Goal: Information Seeking & Learning: Learn about a topic

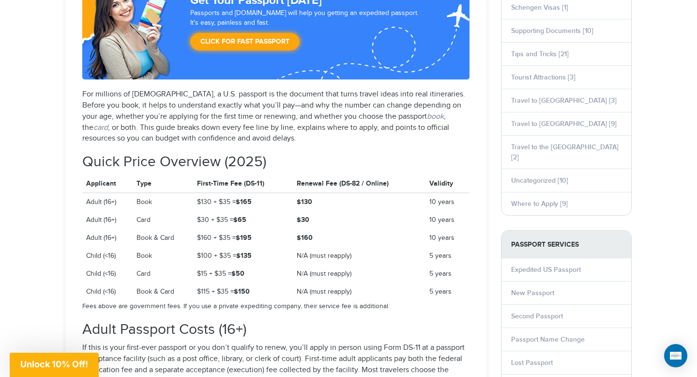
scroll to position [709, 0]
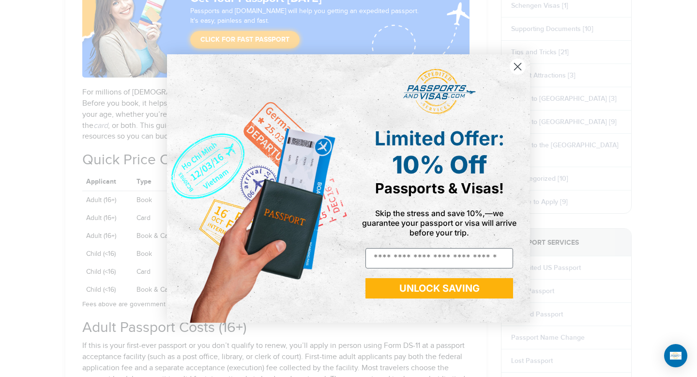
click at [520, 69] on icon "Close dialog" at bounding box center [517, 66] width 7 height 7
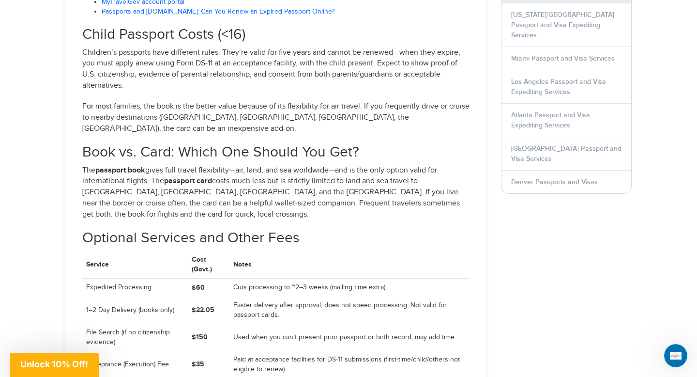
scroll to position [1230, 0]
click at [383, 175] on p "The passport book gives full travel flexibility—air, land, and sea worldwide—an…" at bounding box center [275, 192] width 387 height 55
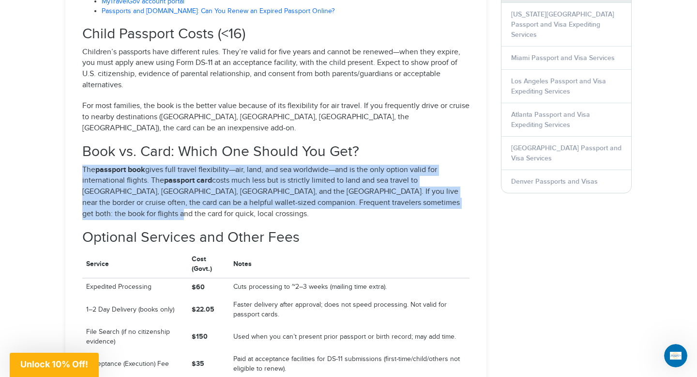
drag, startPoint x: 378, startPoint y: 175, endPoint x: 407, endPoint y: 118, distance: 64.3
click at [407, 144] on section "Book vs. Card: Which One Should You Get? The passport book gives full travel fl…" at bounding box center [275, 182] width 387 height 76
click at [407, 144] on h2 "Book vs. Card: Which One Should You Get?" at bounding box center [275, 152] width 387 height 16
drag, startPoint x: 390, startPoint y: 121, endPoint x: 373, endPoint y: 182, distance: 63.0
click at [373, 182] on section "Book vs. Card: Which One Should You Get? The passport book gives full travel fl…" at bounding box center [275, 182] width 387 height 76
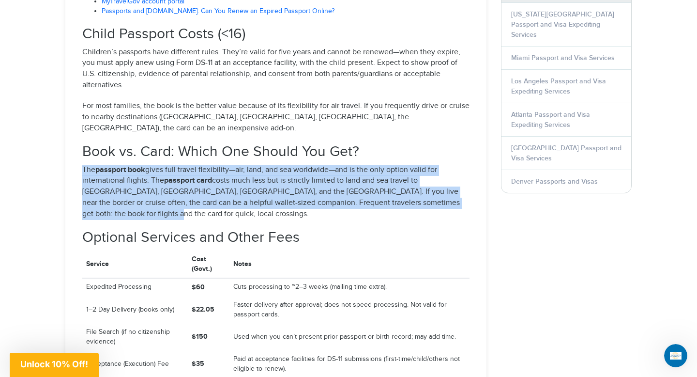
click at [373, 182] on p "The passport book gives full travel flexibility—air, land, and sea worldwide—an…" at bounding box center [275, 192] width 387 height 55
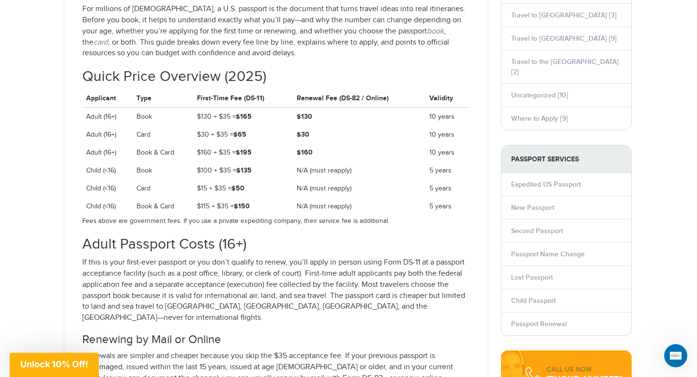
scroll to position [768, 0]
